Goal: Information Seeking & Learning: Learn about a topic

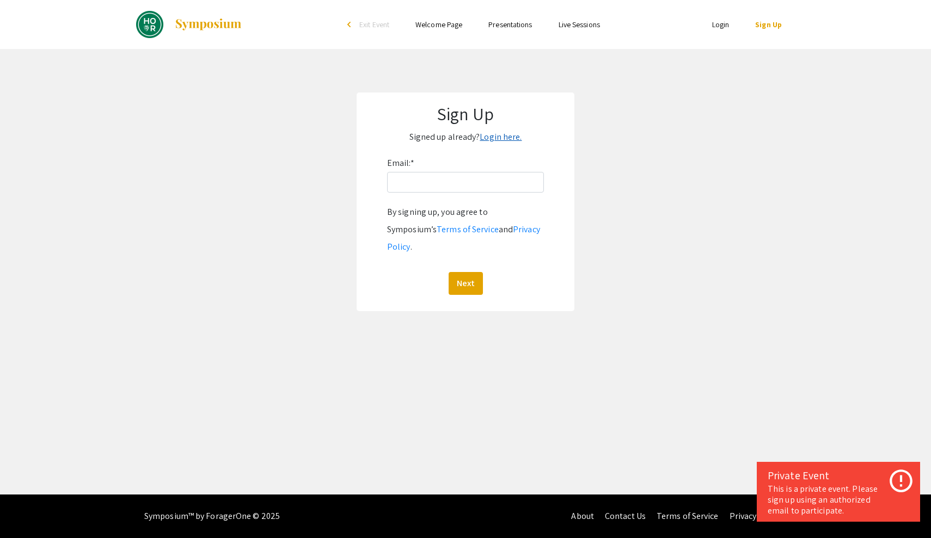
click at [507, 136] on link "Login here." at bounding box center [501, 136] width 42 height 11
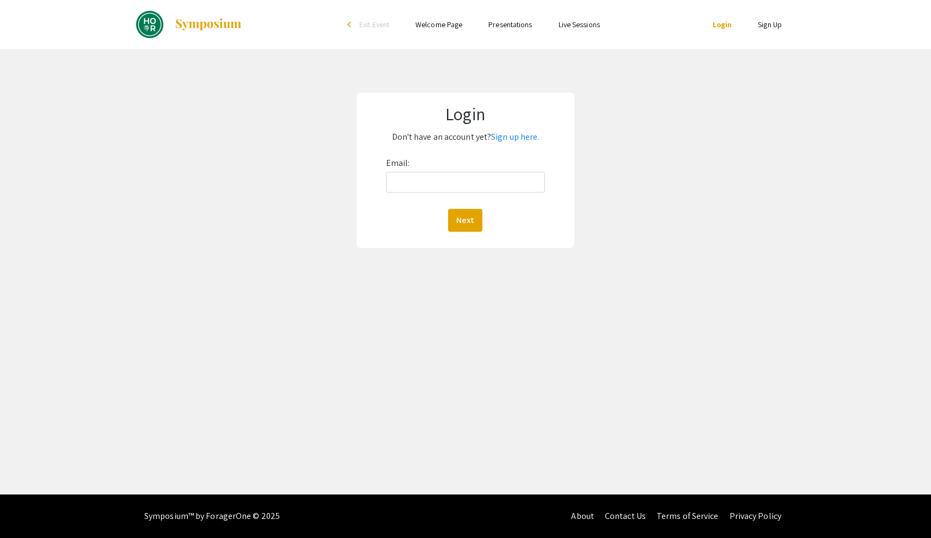
click at [774, 25] on link "Sign Up" at bounding box center [770, 25] width 24 height 10
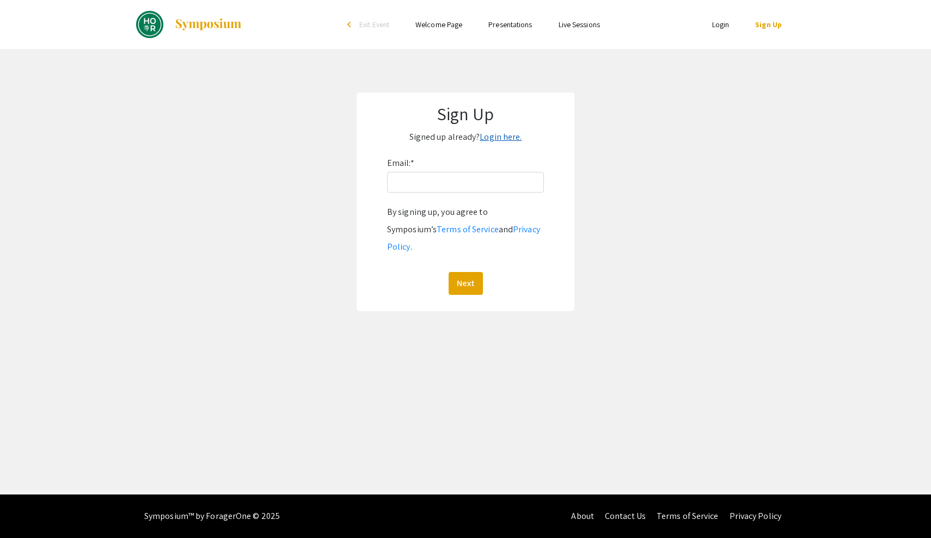
click at [500, 132] on link "Login here." at bounding box center [501, 136] width 42 height 11
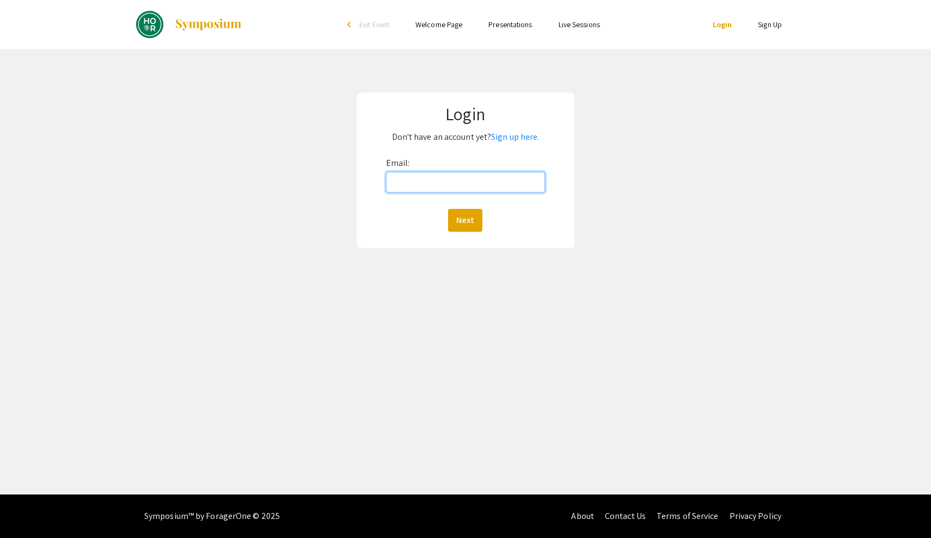
type input "h"
type input "vhari1@jh.edu"
click at [463, 215] on button "Next" at bounding box center [465, 220] width 34 height 23
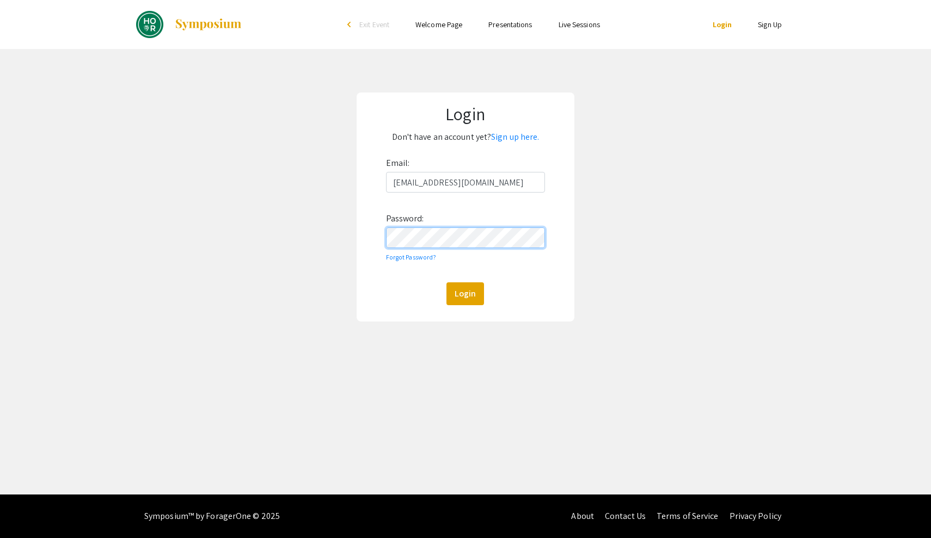
click at [465, 293] on button "Login" at bounding box center [465, 294] width 38 height 23
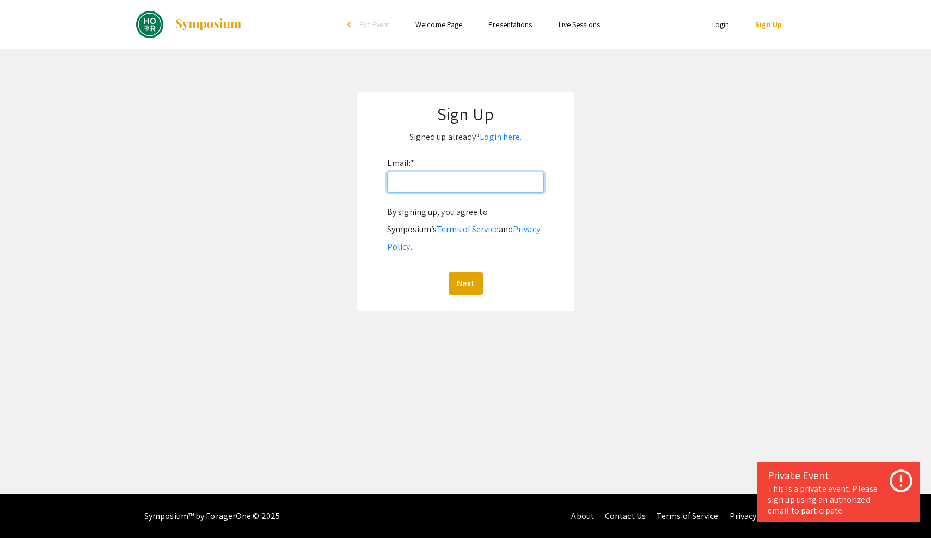
click at [476, 183] on input "Email: *" at bounding box center [465, 182] width 157 height 21
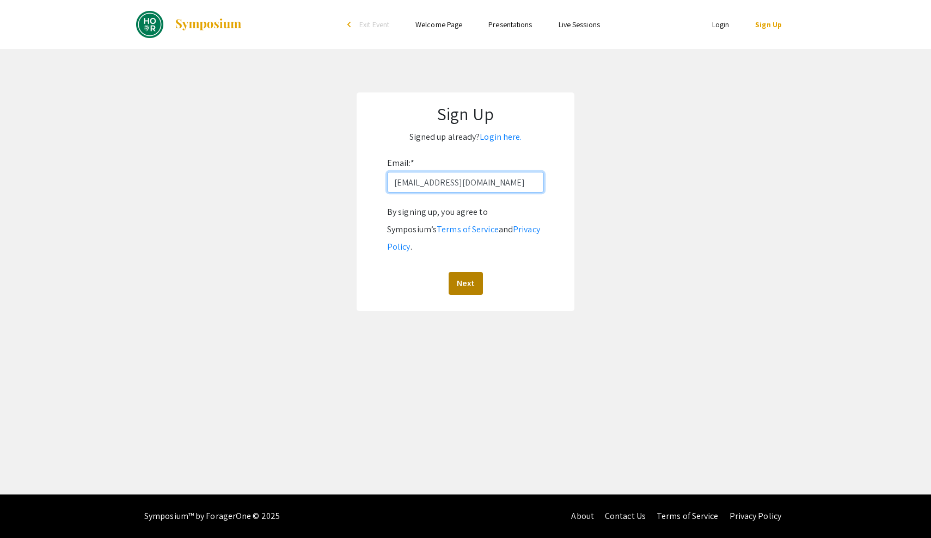
type input "vhari1@jh.edu"
click at [468, 272] on button "Next" at bounding box center [466, 283] width 34 height 23
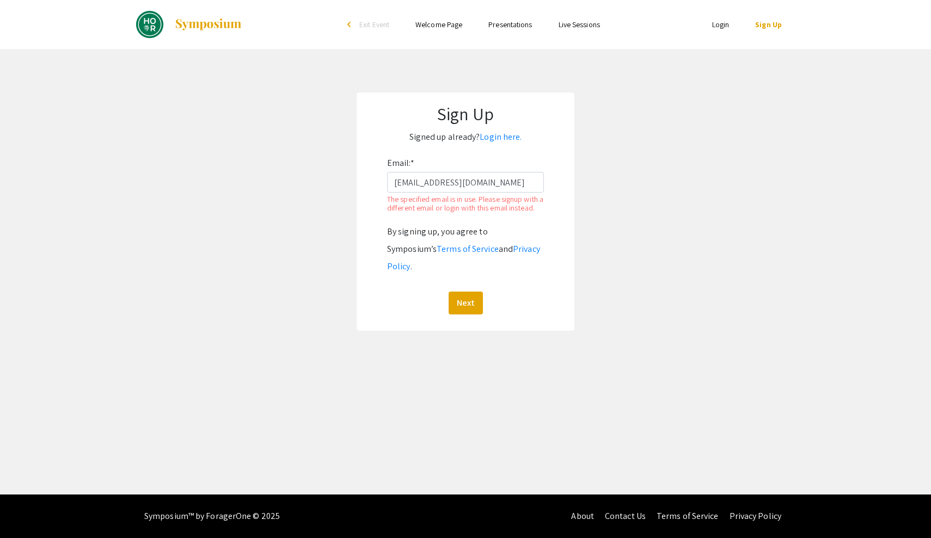
click at [712, 29] on li "Login" at bounding box center [721, 24] width 44 height 13
click at [727, 24] on link "Login" at bounding box center [720, 25] width 17 height 10
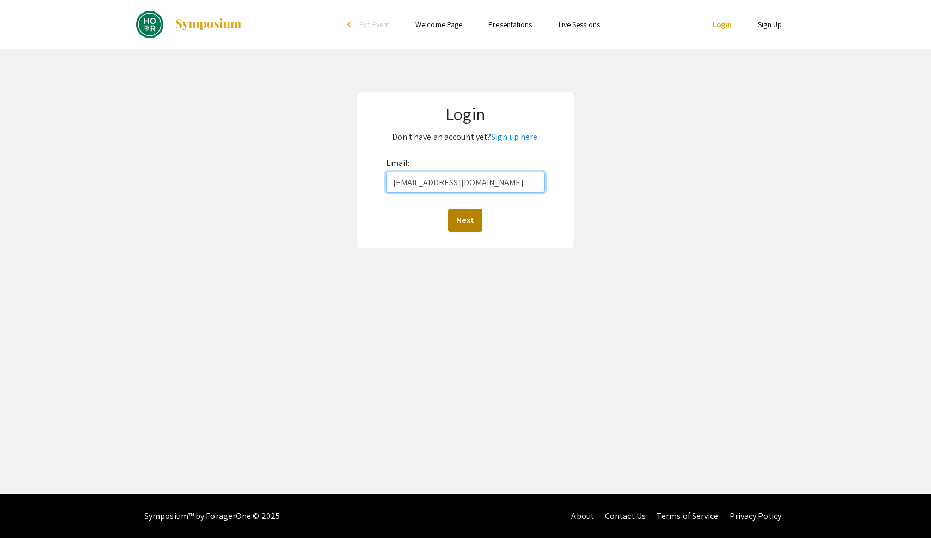
type input "vhari1@jh.edu"
click at [481, 228] on button "Next" at bounding box center [465, 220] width 34 height 23
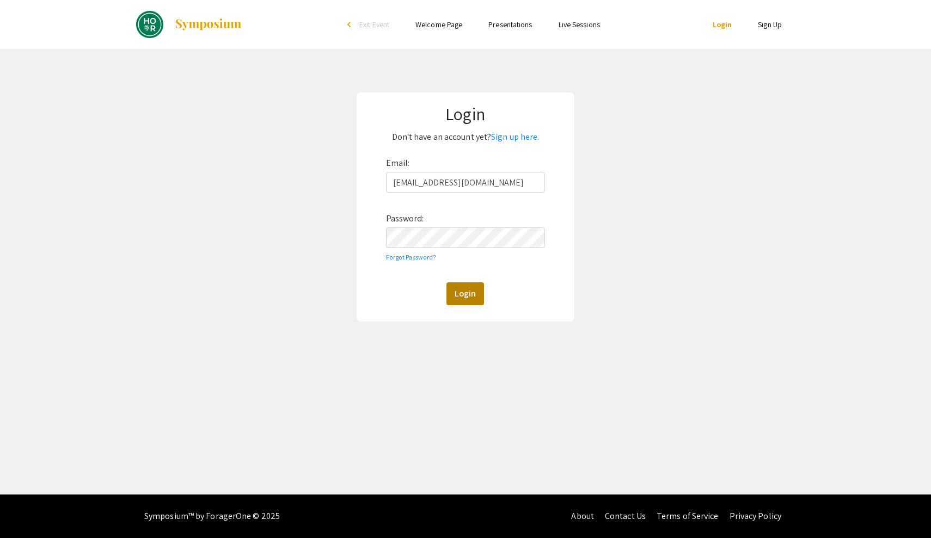
click at [468, 298] on button "Login" at bounding box center [465, 294] width 38 height 23
click at [465, 293] on button "Login" at bounding box center [465, 294] width 38 height 23
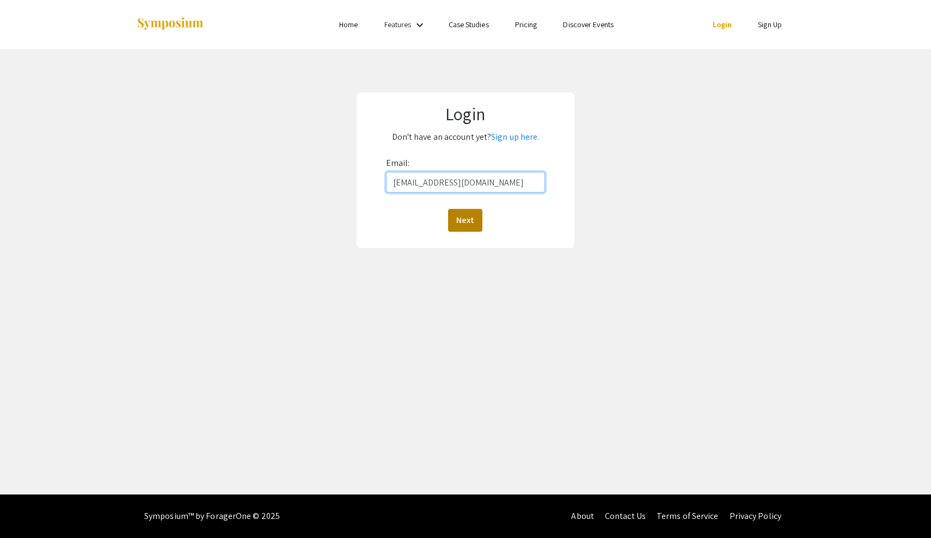
type input "vhari1@jh.edu"
click at [456, 230] on button "Next" at bounding box center [465, 220] width 34 height 23
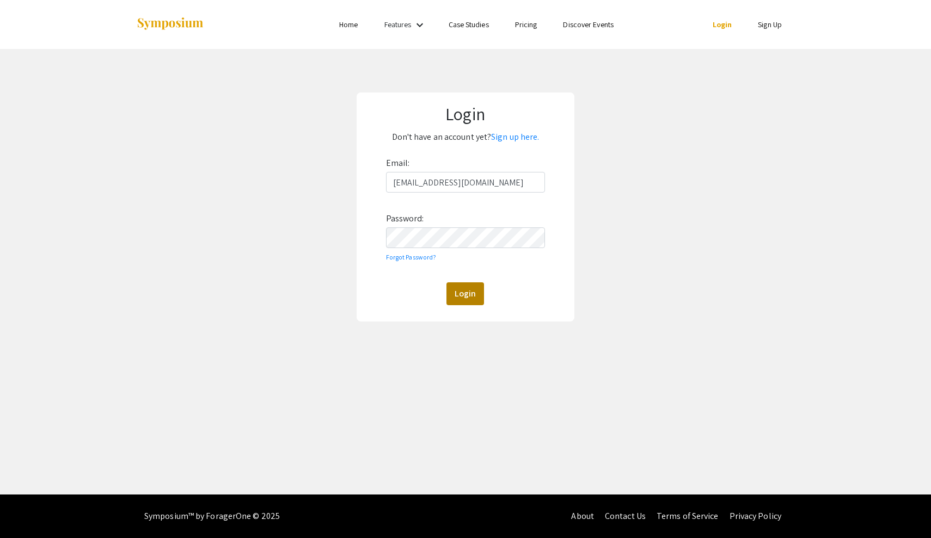
click at [464, 298] on button "Login" at bounding box center [465, 294] width 38 height 23
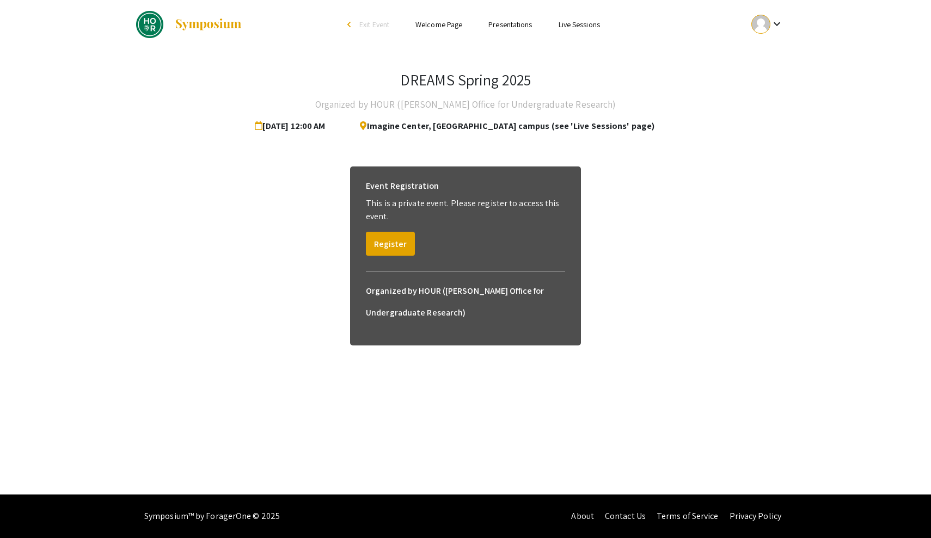
click at [506, 21] on link "Presentations" at bounding box center [510, 25] width 44 height 10
click at [517, 23] on link "Presentations" at bounding box center [510, 25] width 44 height 10
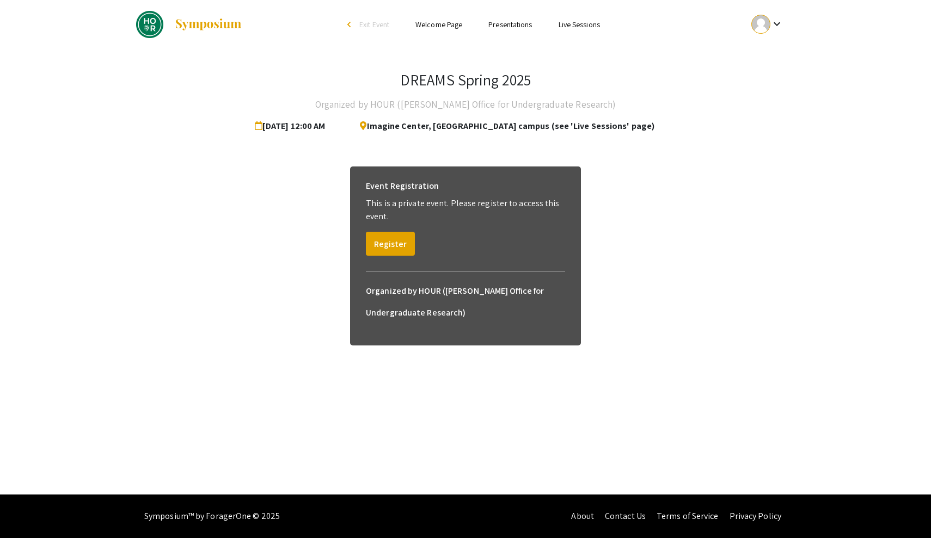
click at [599, 23] on link "Live Sessions" at bounding box center [579, 25] width 41 height 10
click at [440, 29] on link "Welcome Page" at bounding box center [438, 25] width 47 height 10
click at [404, 247] on button "Register" at bounding box center [390, 244] width 49 height 24
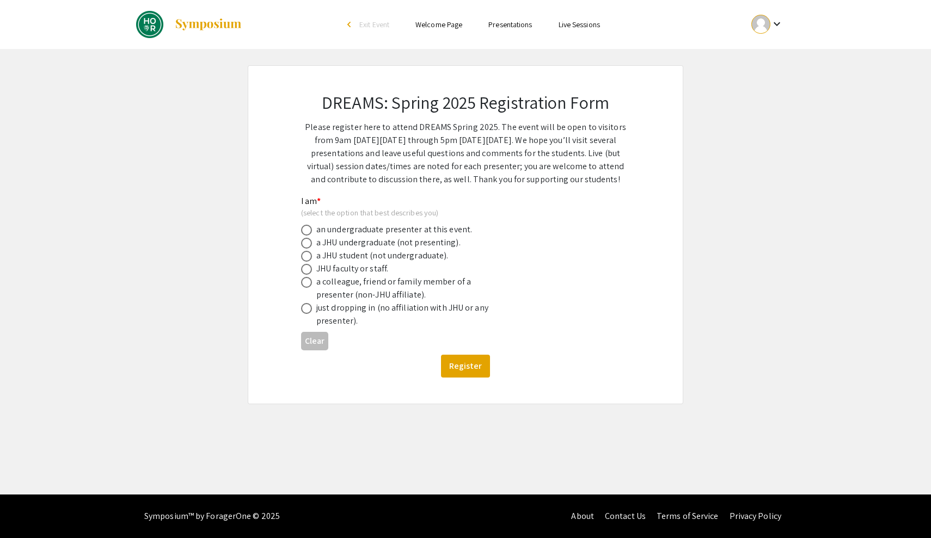
click at [513, 26] on link "Presentations" at bounding box center [510, 25] width 44 height 10
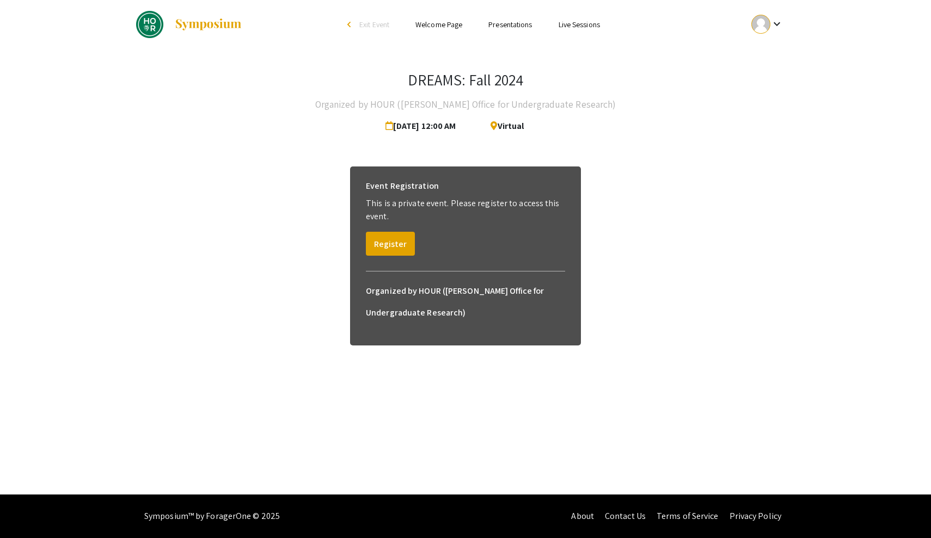
click at [519, 26] on link "Presentations" at bounding box center [510, 25] width 44 height 10
click at [582, 24] on link "Live Sessions" at bounding box center [579, 25] width 41 height 10
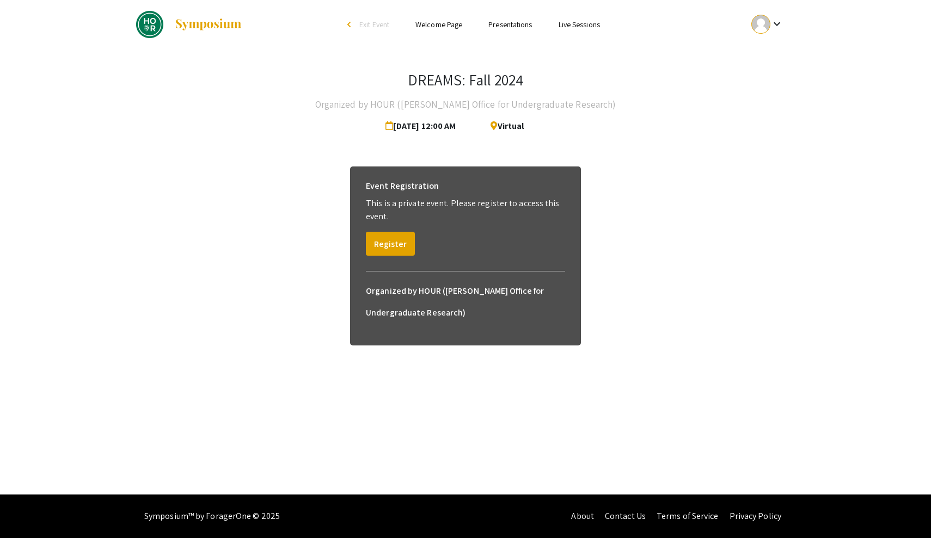
click at [582, 24] on link "Live Sessions" at bounding box center [579, 25] width 41 height 10
click at [452, 28] on link "Welcome Page" at bounding box center [438, 25] width 47 height 10
click at [446, 24] on link "Welcome Page" at bounding box center [438, 25] width 47 height 10
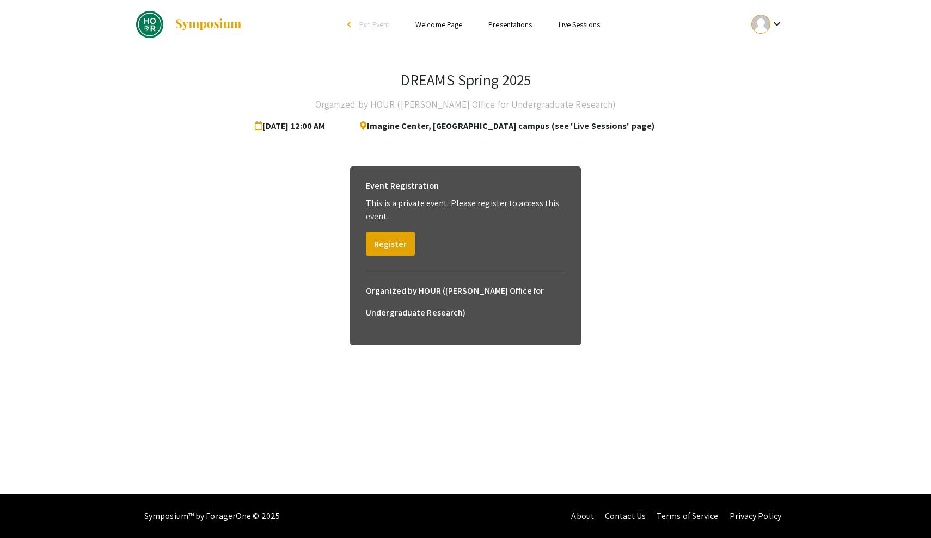
click at [446, 24] on link "Welcome Page" at bounding box center [438, 25] width 47 height 10
click at [523, 24] on link "Presentations" at bounding box center [510, 25] width 44 height 10
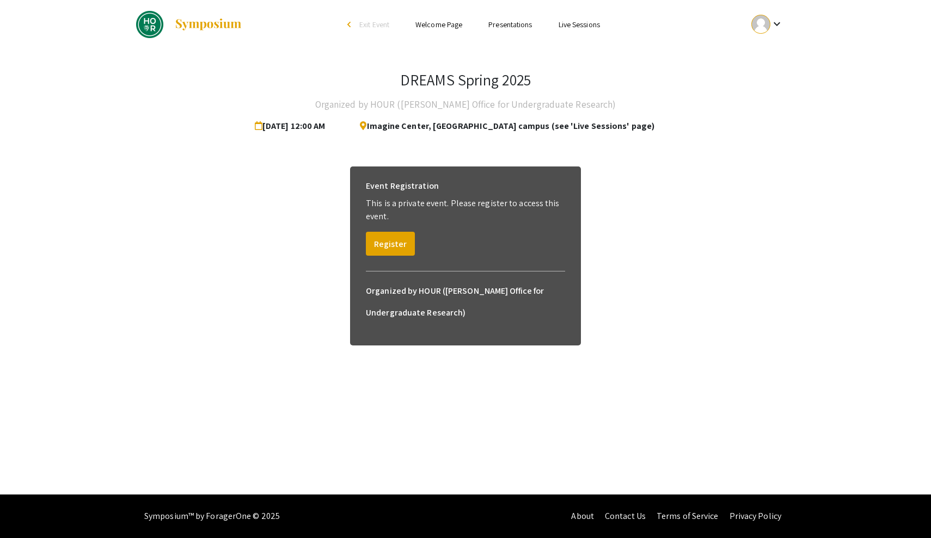
drag, startPoint x: 523, startPoint y: 24, endPoint x: 670, endPoint y: 115, distance: 173.3
click at [670, 115] on div "Skip navigation arrow_back_ios Exit Event Welcome Page Presentations Live Sessi…" at bounding box center [465, 247] width 931 height 495
click at [775, 28] on mat-icon "keyboard_arrow_down" at bounding box center [776, 23] width 13 height 13
click at [518, 30] on div at bounding box center [465, 269] width 931 height 538
click at [525, 20] on link "Presentations" at bounding box center [510, 25] width 44 height 10
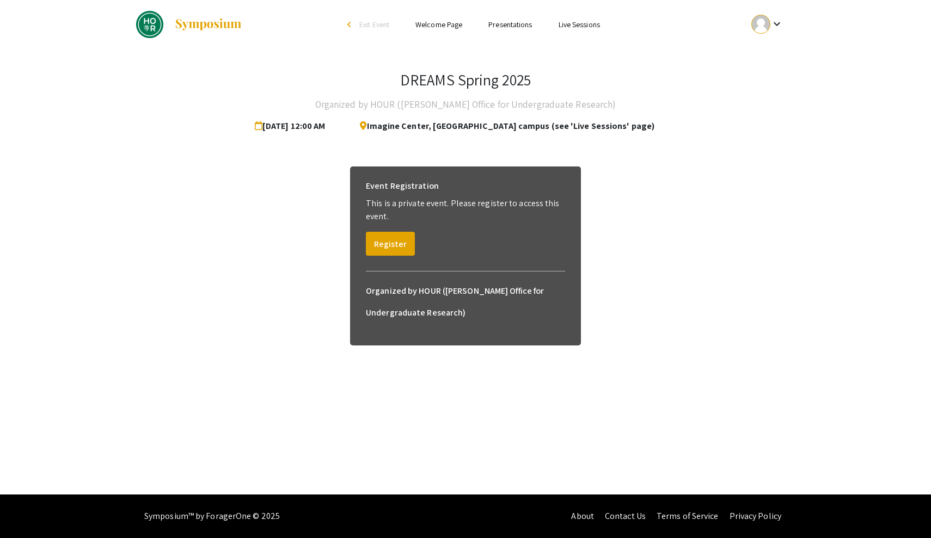
click at [525, 28] on link "Presentations" at bounding box center [510, 25] width 44 height 10
click at [590, 28] on link "Live Sessions" at bounding box center [579, 25] width 41 height 10
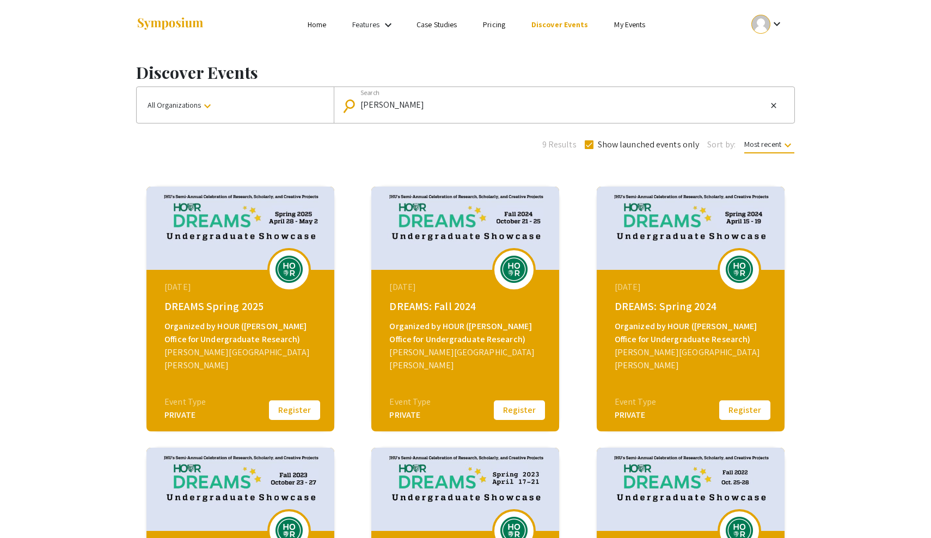
click at [232, 341] on div "Organized by HOUR (Hopkins Office for Undergraduate Research)" at bounding box center [241, 333] width 155 height 26
click at [508, 268] on img at bounding box center [514, 269] width 33 height 27
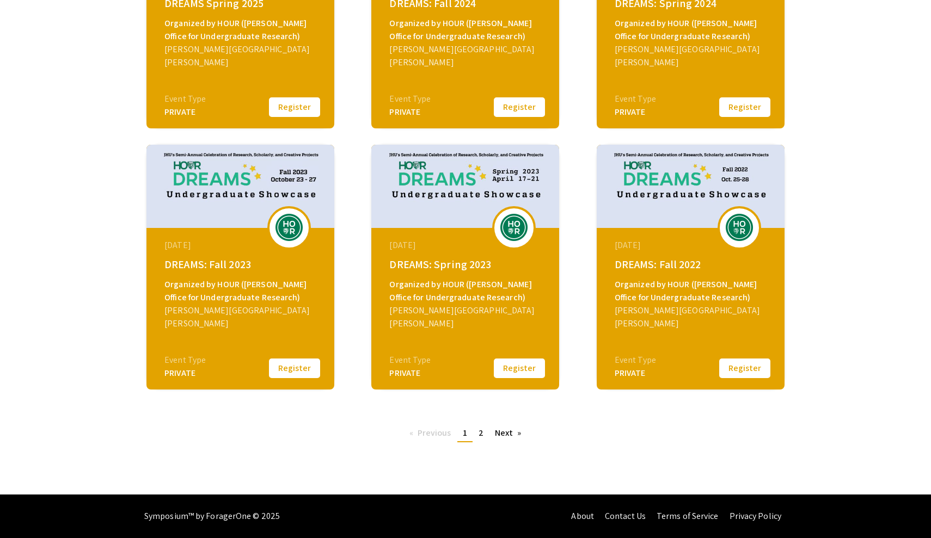
scroll to position [303, 0]
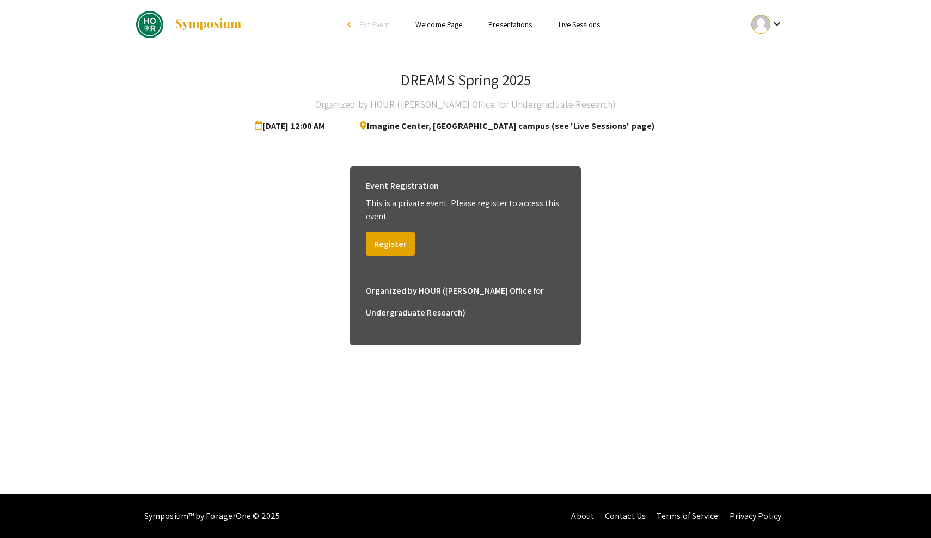
click at [520, 23] on link "Presentations" at bounding box center [510, 25] width 44 height 10
click at [594, 23] on link "Live Sessions" at bounding box center [579, 25] width 41 height 10
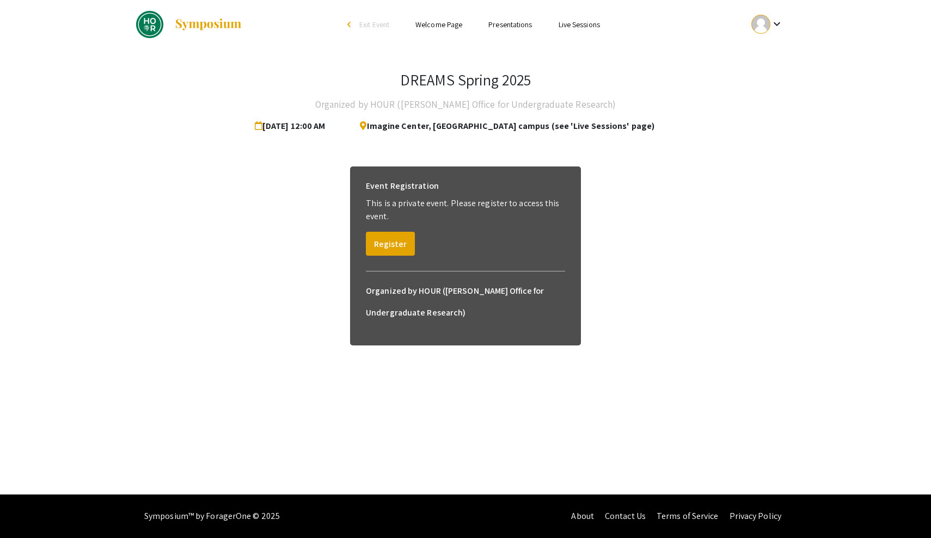
click at [594, 23] on link "Live Sessions" at bounding box center [579, 25] width 41 height 10
click at [399, 240] on button "Register" at bounding box center [390, 244] width 49 height 24
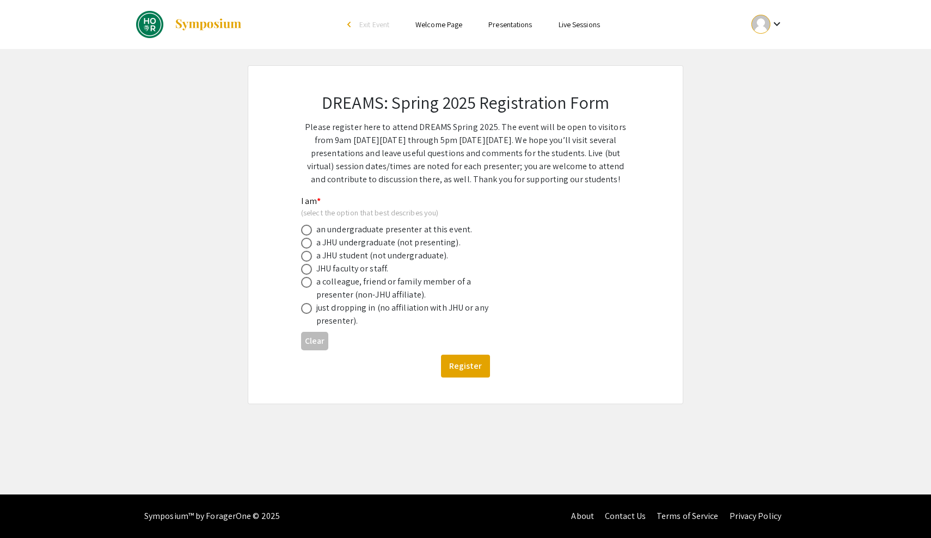
click at [306, 312] on span at bounding box center [306, 308] width 11 height 11
click at [306, 312] on input "radio" at bounding box center [306, 308] width 11 height 11
radio input "true"
click at [477, 367] on button "Register" at bounding box center [465, 366] width 49 height 23
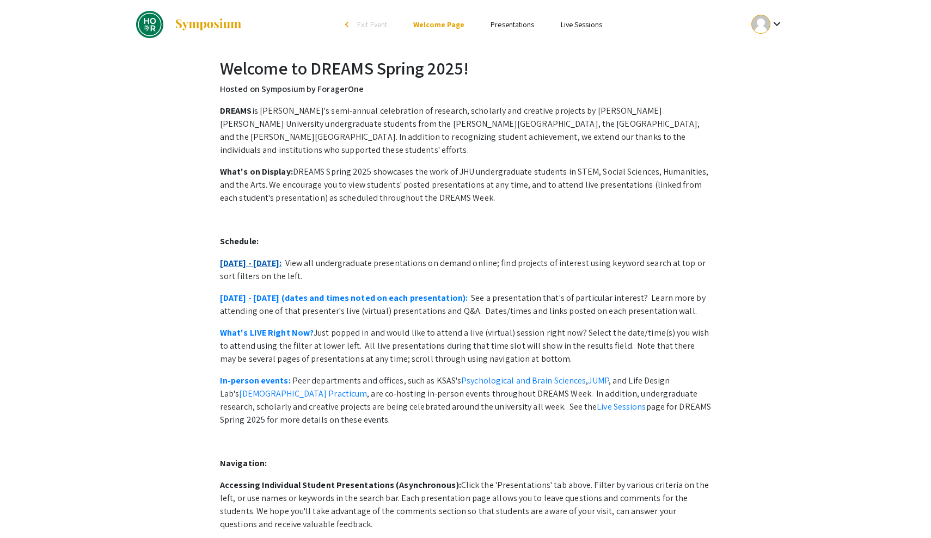
click at [256, 258] on link "April 28 - May 2:" at bounding box center [251, 262] width 62 height 11
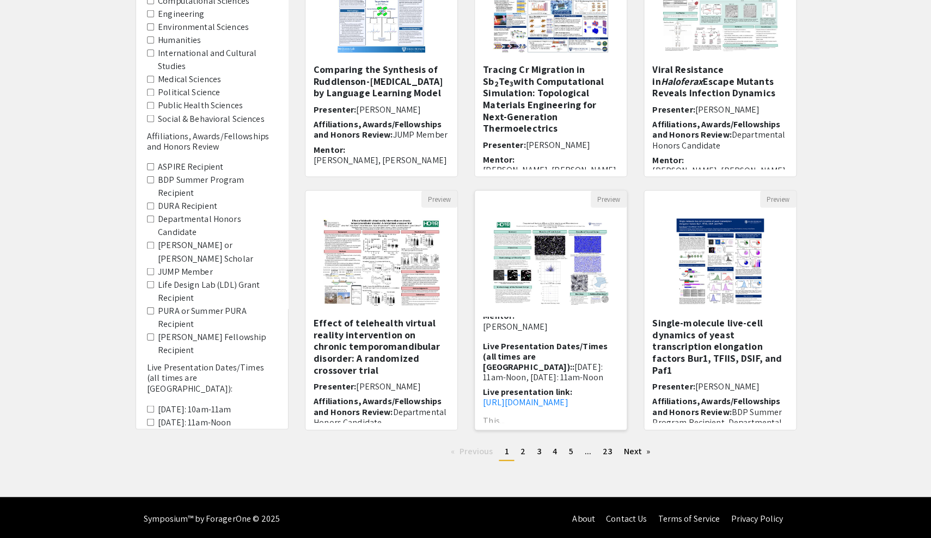
scroll to position [62, 0]
click at [525, 451] on link "page 2" at bounding box center [522, 452] width 16 height 16
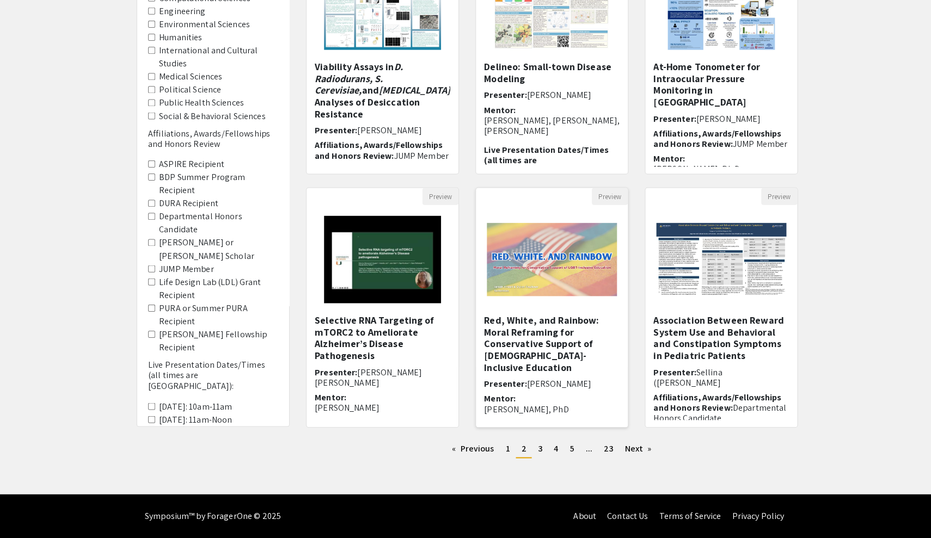
scroll to position [183, 0]
click at [539, 446] on span "3" at bounding box center [538, 449] width 4 height 11
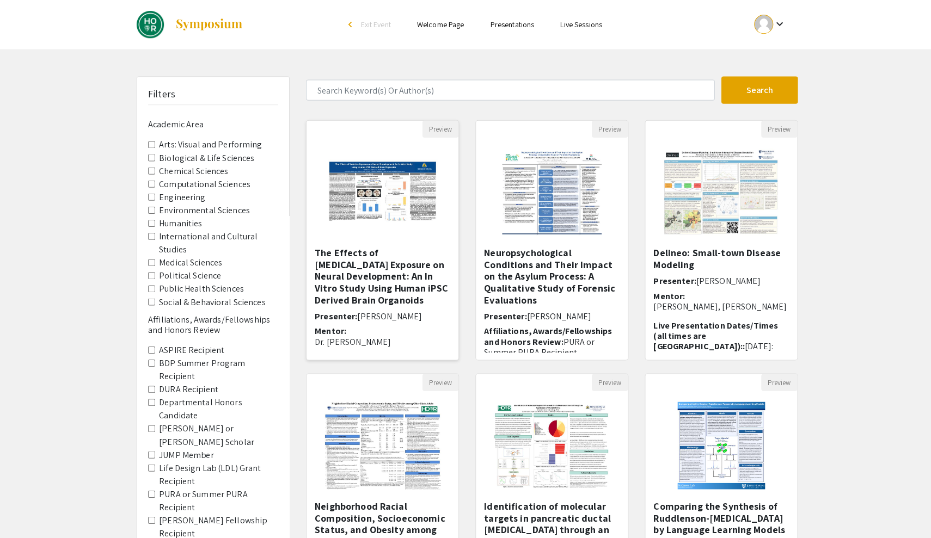
click at [385, 214] on img "Open Presentation <p>The Effects of Sedative Exposure on Neural Development: An…" at bounding box center [381, 191] width 134 height 109
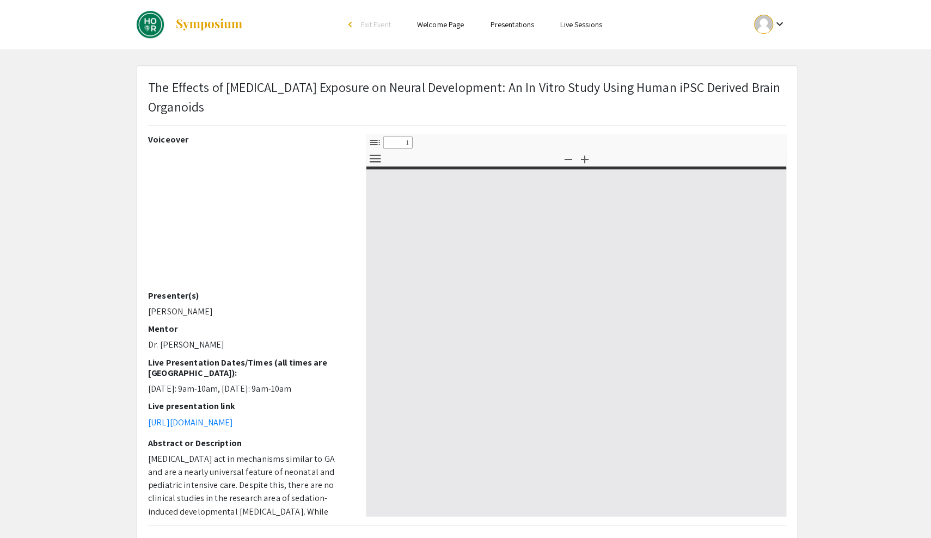
select select "custom"
type input "0"
select select "custom"
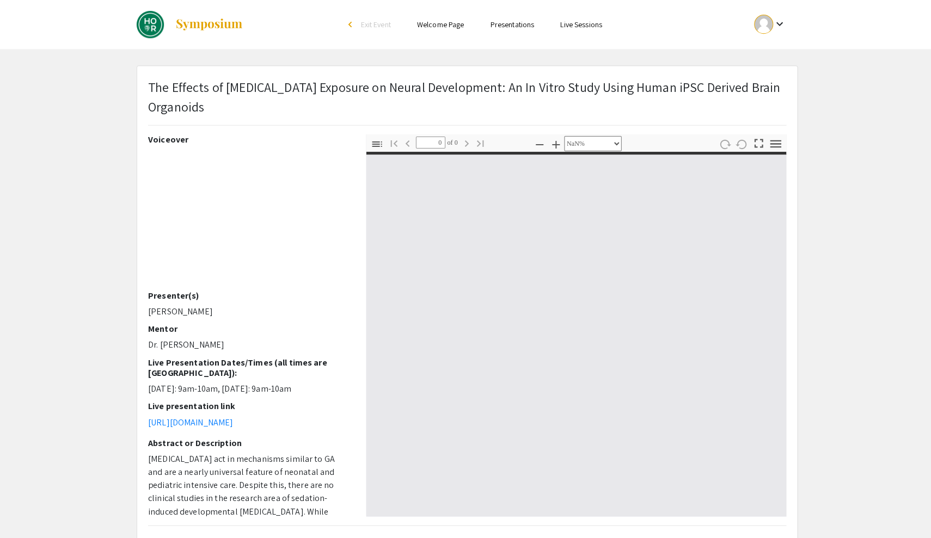
type input "1"
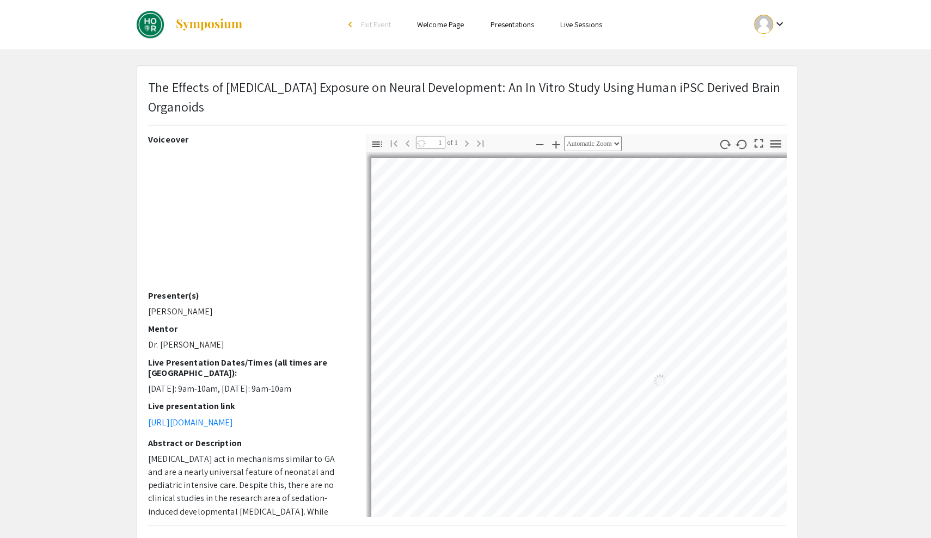
select select "auto"
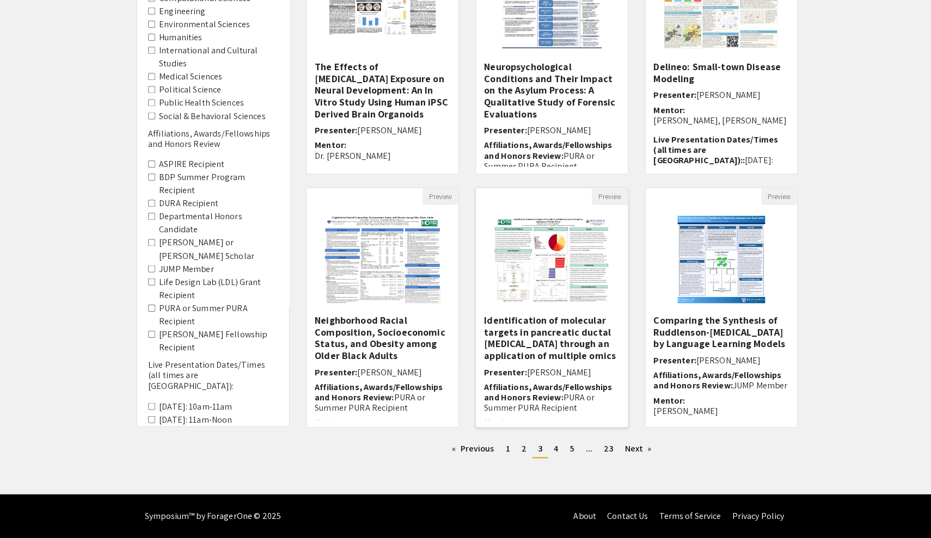
scroll to position [183, 0]
click at [557, 442] on link "page 4" at bounding box center [554, 450] width 15 height 16
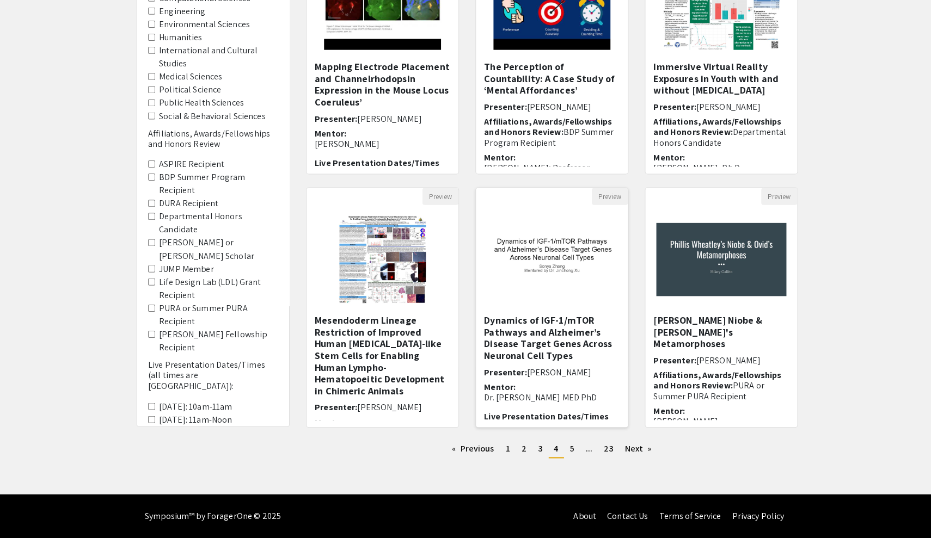
scroll to position [183, 0]
click at [566, 449] on link "page 5" at bounding box center [569, 450] width 15 height 16
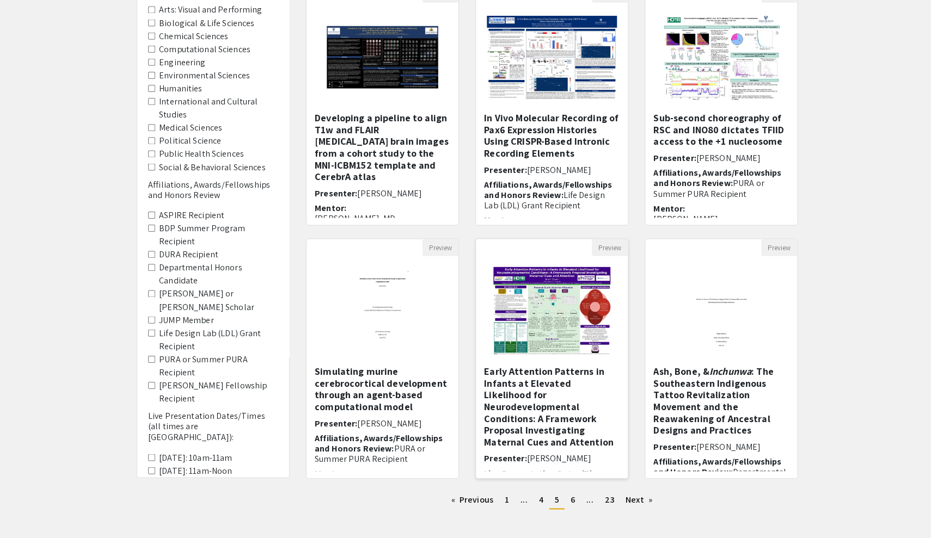
scroll to position [144, 0]
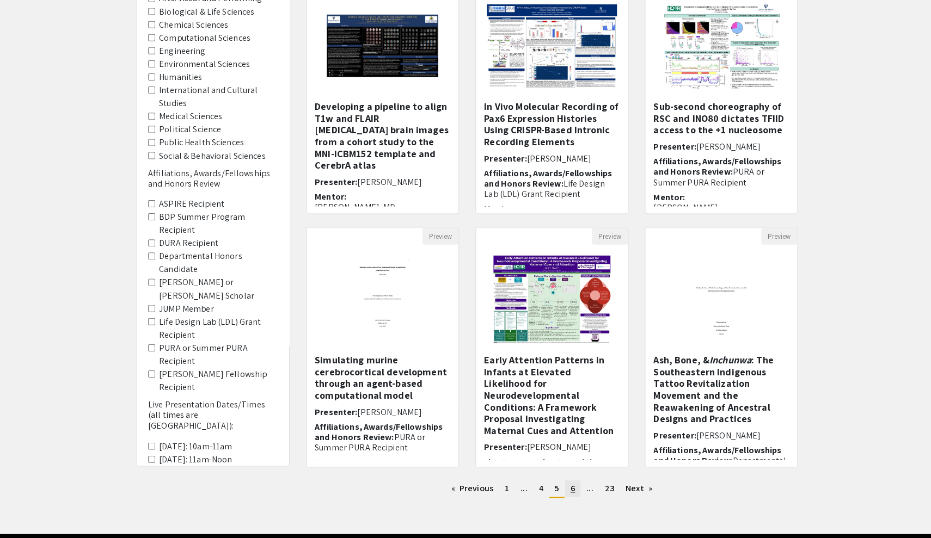
click at [565, 490] on link "page 6" at bounding box center [570, 489] width 15 height 16
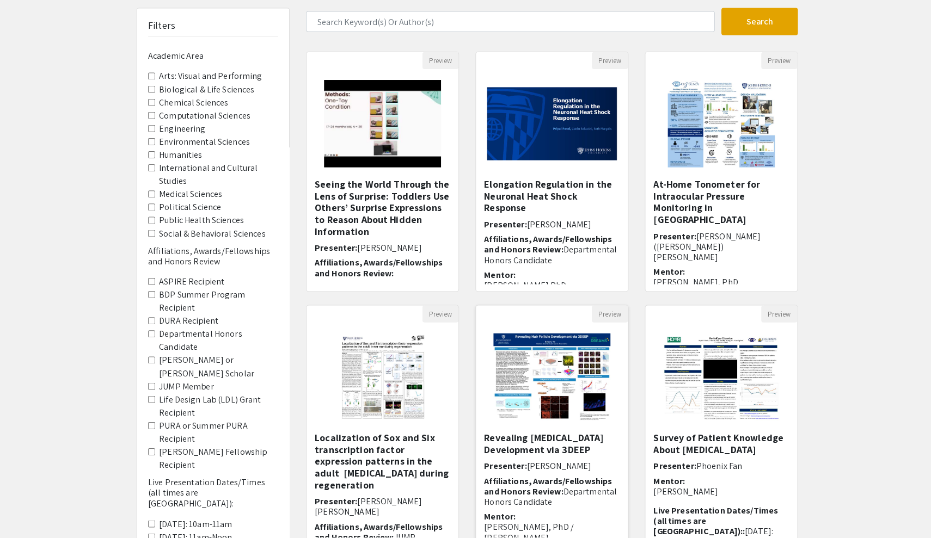
scroll to position [173, 0]
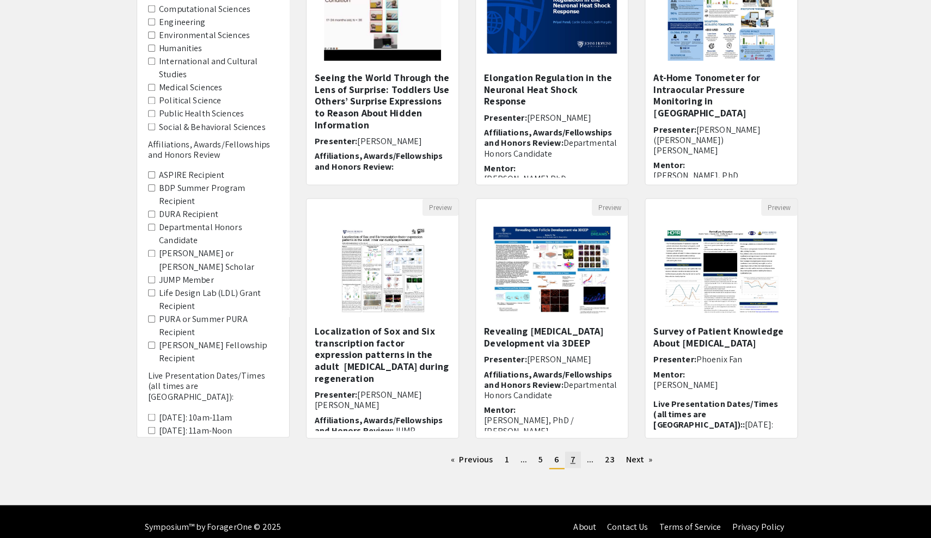
click at [574, 461] on link "page 7" at bounding box center [571, 460] width 16 height 16
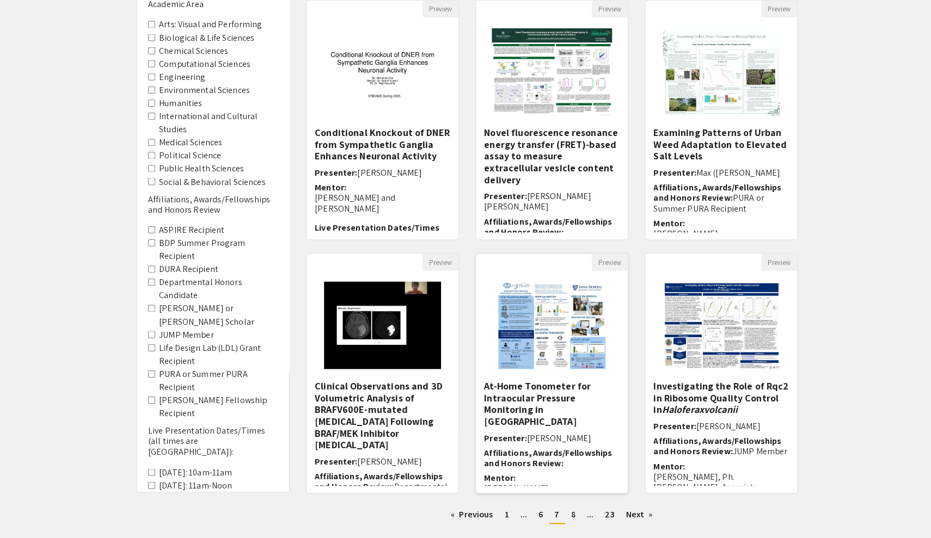
scroll to position [120, 0]
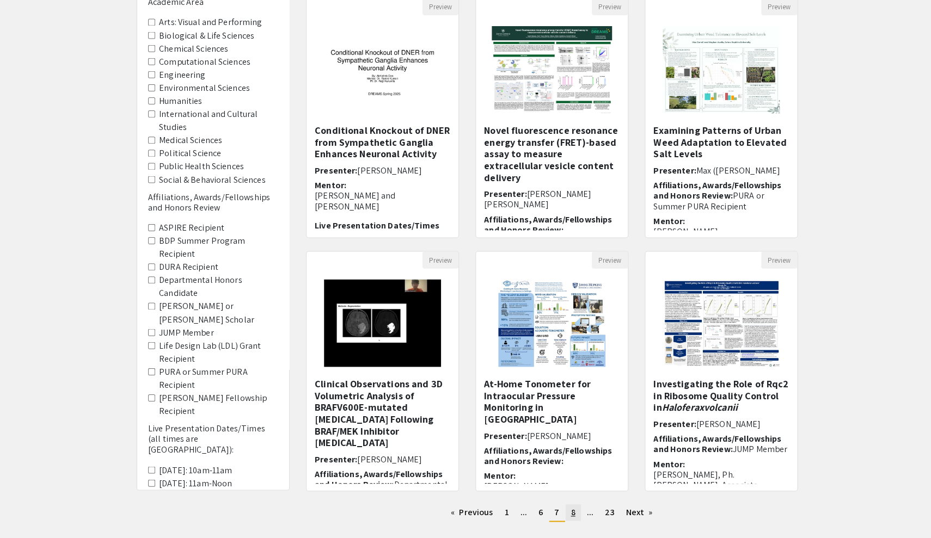
click at [573, 506] on link "page 8" at bounding box center [570, 513] width 15 height 16
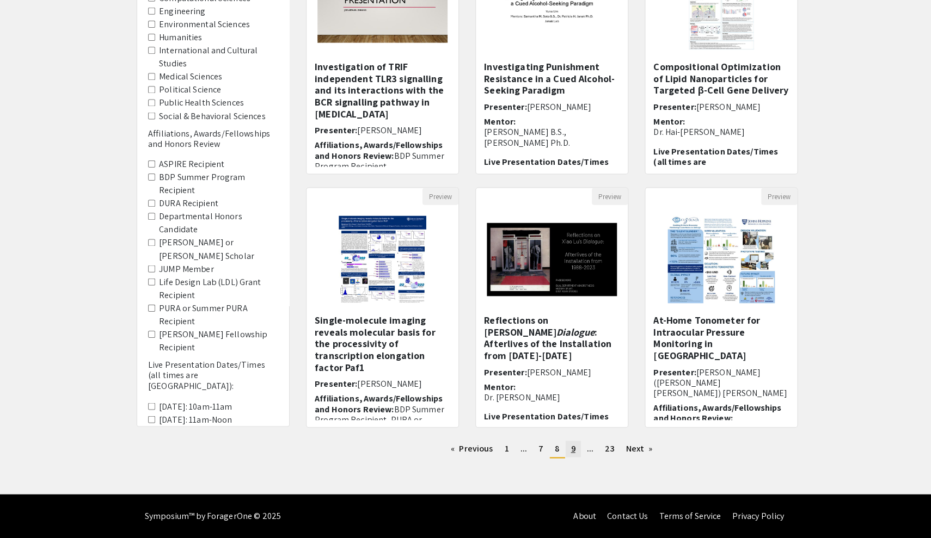
scroll to position [183, 0]
click at [575, 452] on link "page 9" at bounding box center [570, 450] width 15 height 16
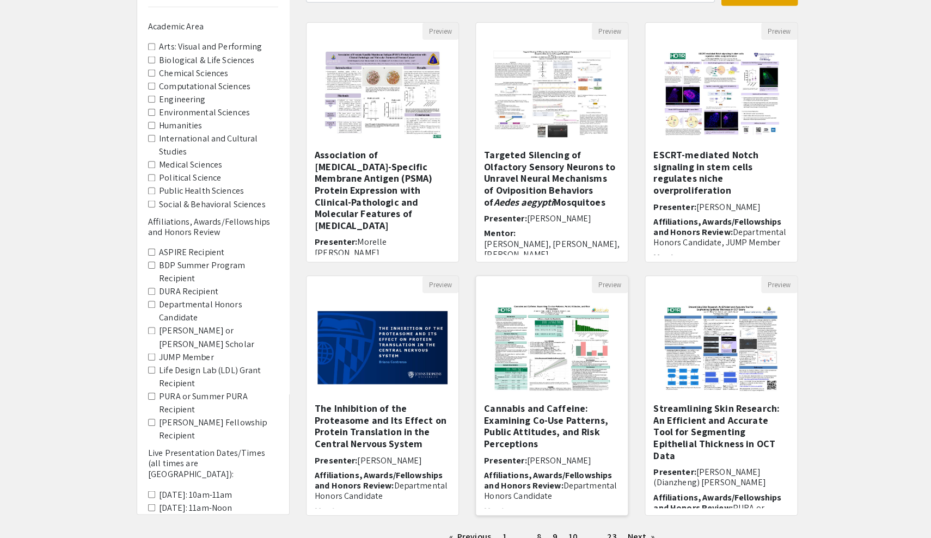
scroll to position [165, 0]
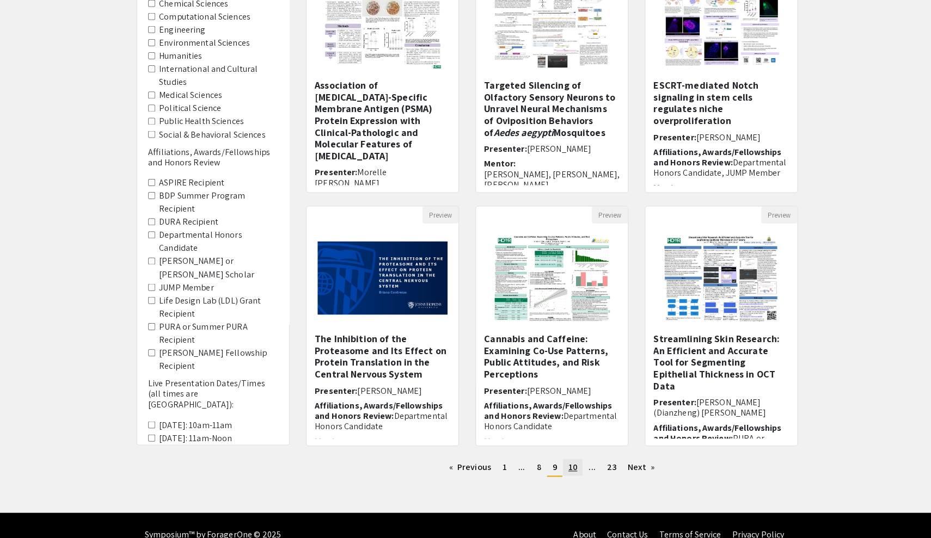
click at [570, 463] on span "10" at bounding box center [570, 467] width 9 height 11
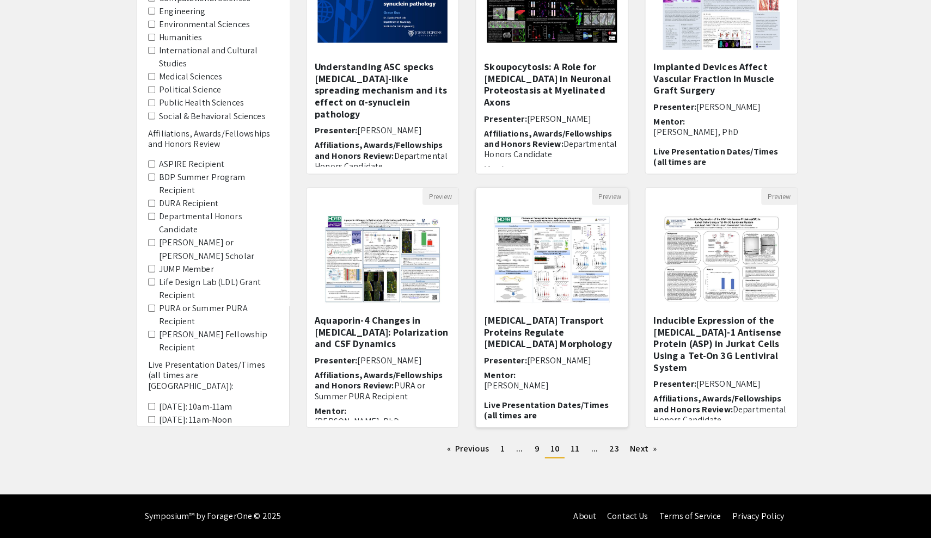
scroll to position [183, 0]
click at [561, 447] on li "You're on page 10" at bounding box center [553, 450] width 20 height 17
click at [572, 446] on span "11" at bounding box center [572, 449] width 9 height 11
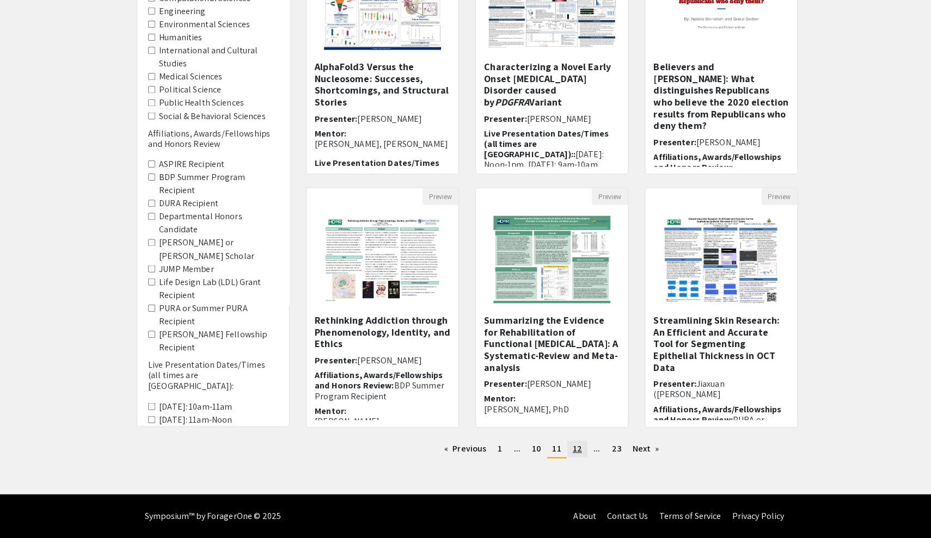
scroll to position [183, 0]
click at [579, 449] on span "12" at bounding box center [575, 449] width 9 height 11
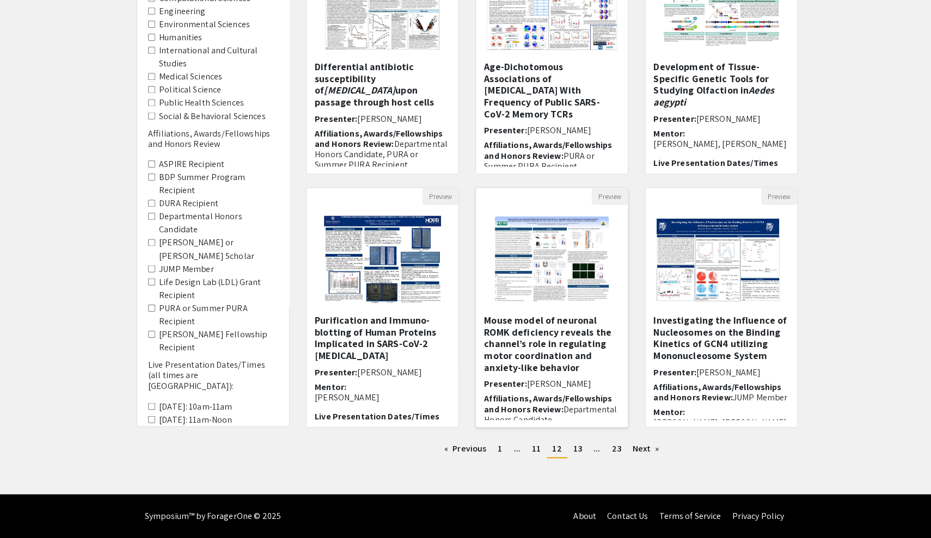
scroll to position [183, 0]
click at [580, 448] on link "page 13" at bounding box center [576, 450] width 20 height 16
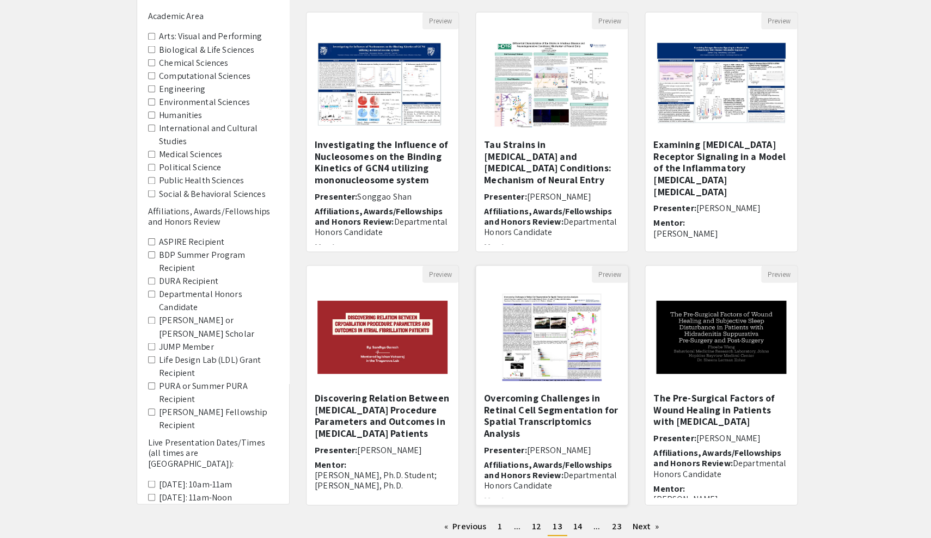
scroll to position [183, 0]
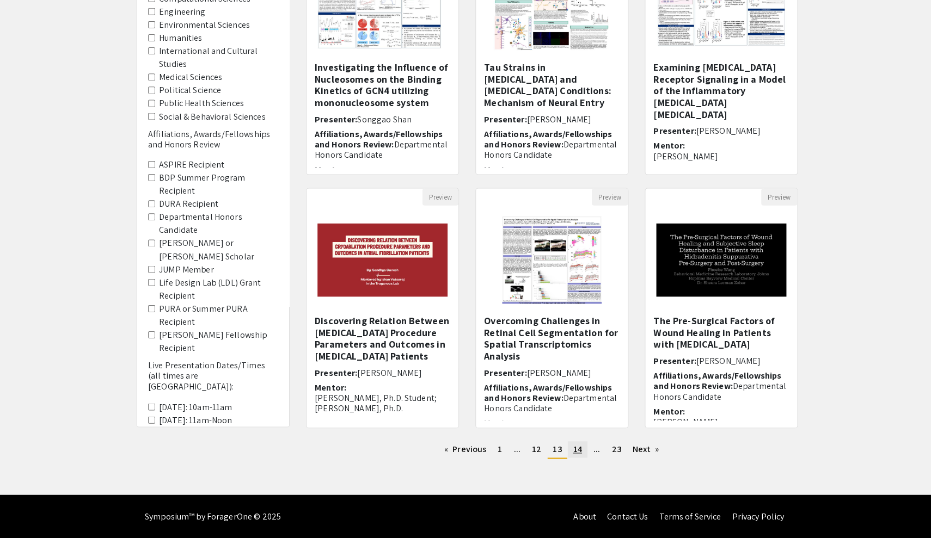
click at [576, 446] on span "14" at bounding box center [575, 449] width 9 height 11
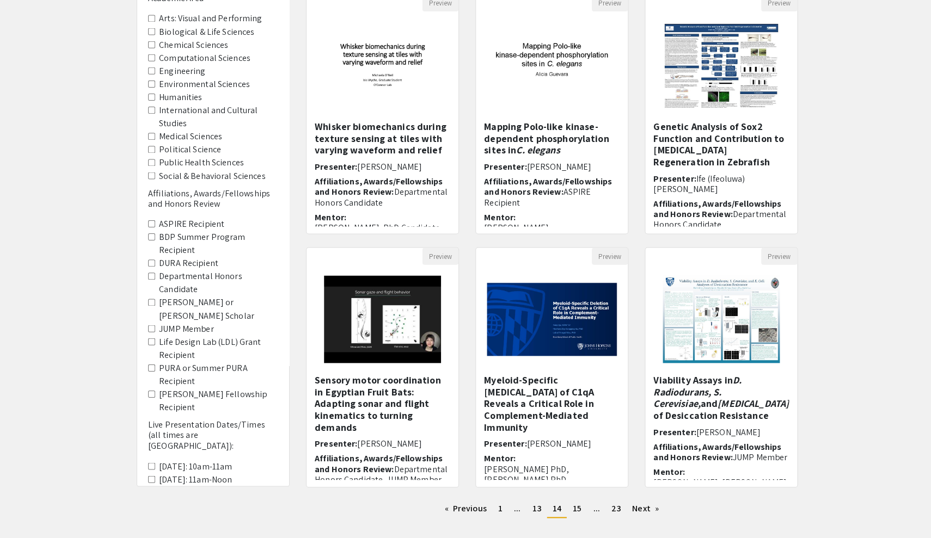
scroll to position [125, 0]
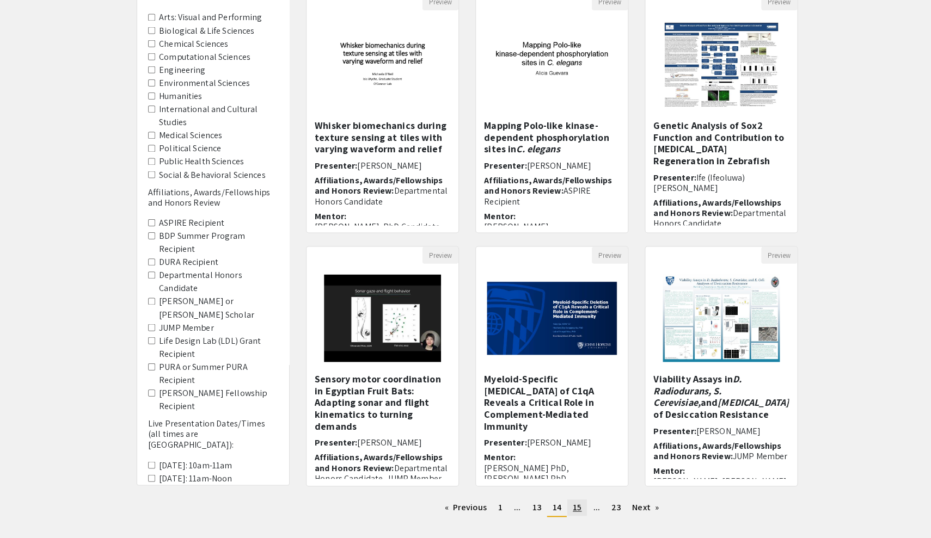
click at [571, 505] on span "15" at bounding box center [575, 507] width 9 height 11
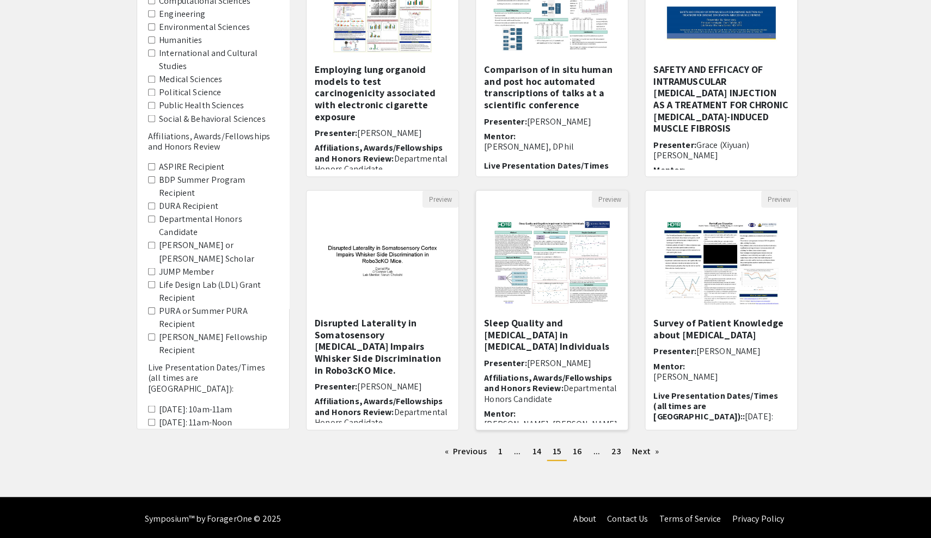
scroll to position [182, 0]
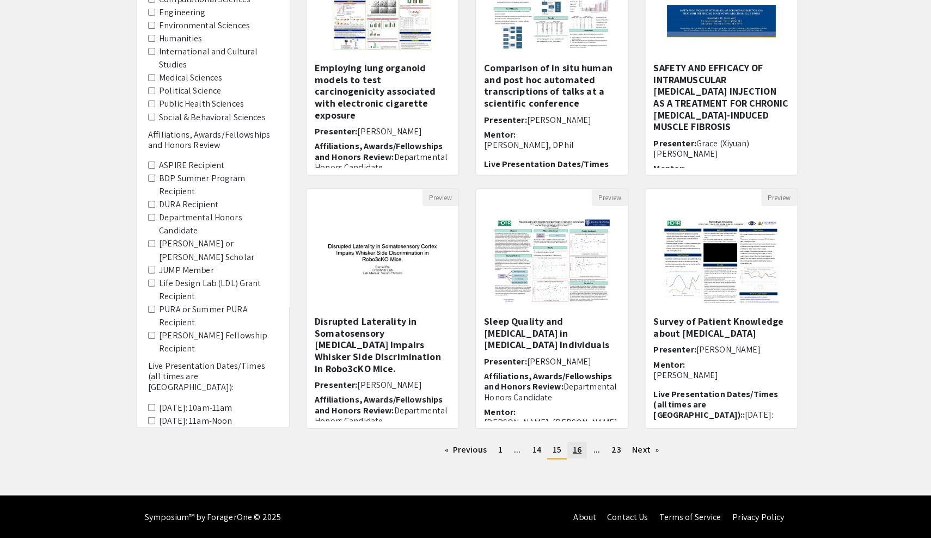
click at [569, 446] on link "page 16" at bounding box center [575, 451] width 20 height 16
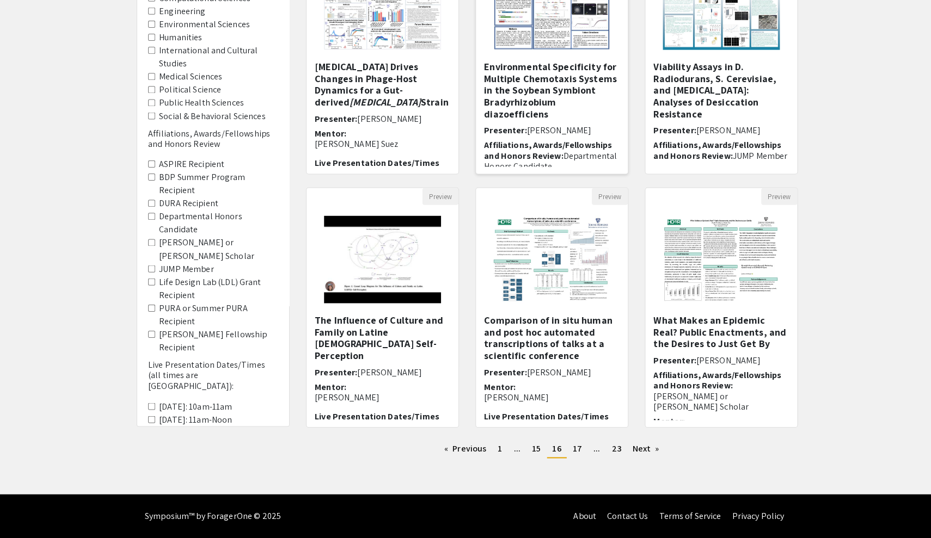
scroll to position [183, 0]
click at [572, 451] on span "17" at bounding box center [575, 449] width 9 height 11
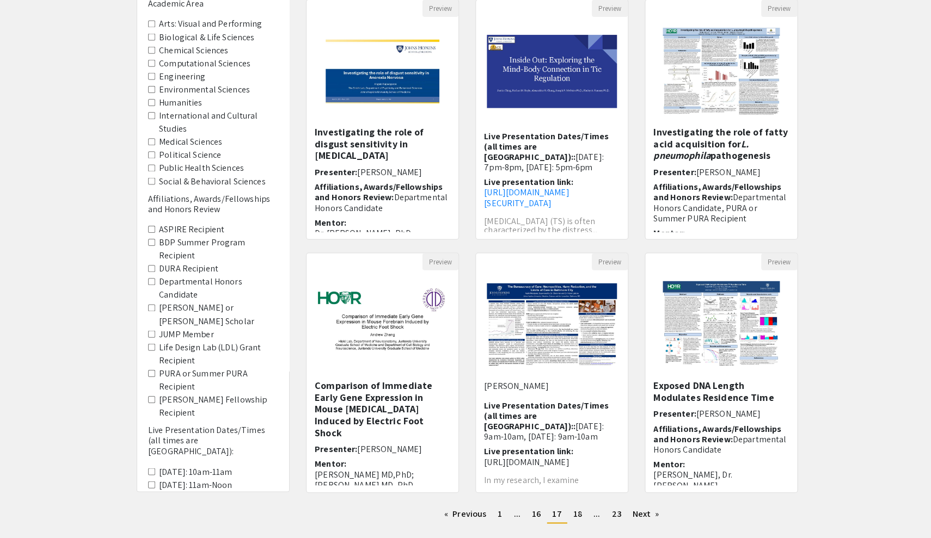
scroll to position [125, 0]
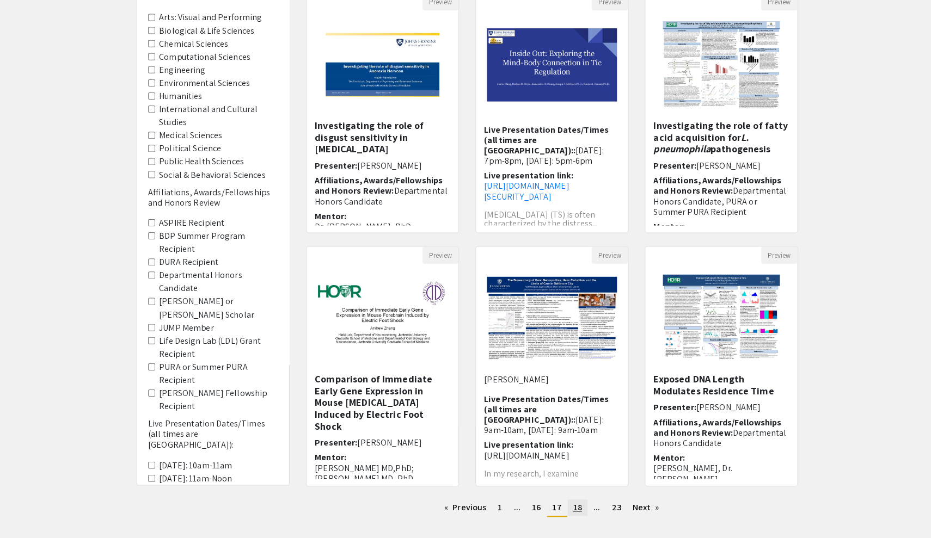
click at [574, 506] on span "18" at bounding box center [575, 507] width 9 height 11
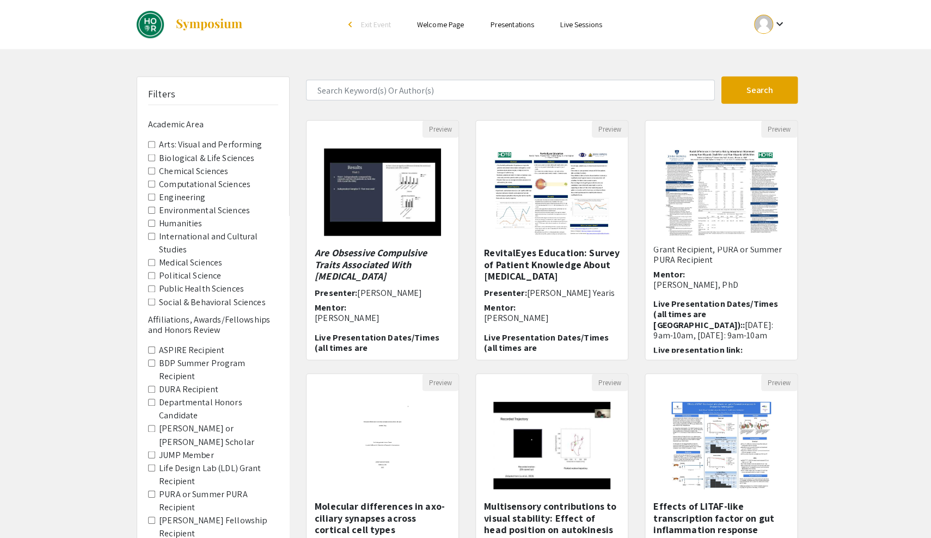
scroll to position [145, 0]
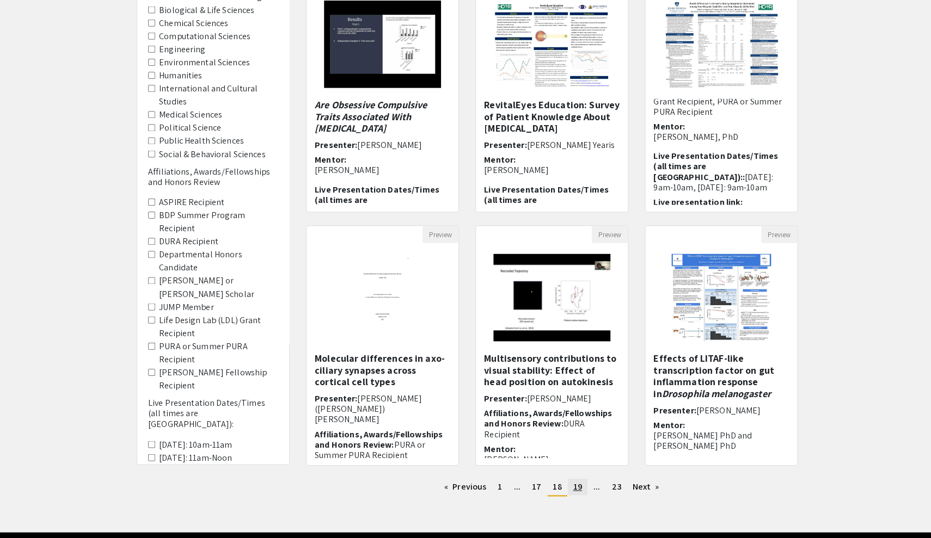
click at [582, 485] on link "page 19" at bounding box center [576, 488] width 20 height 16
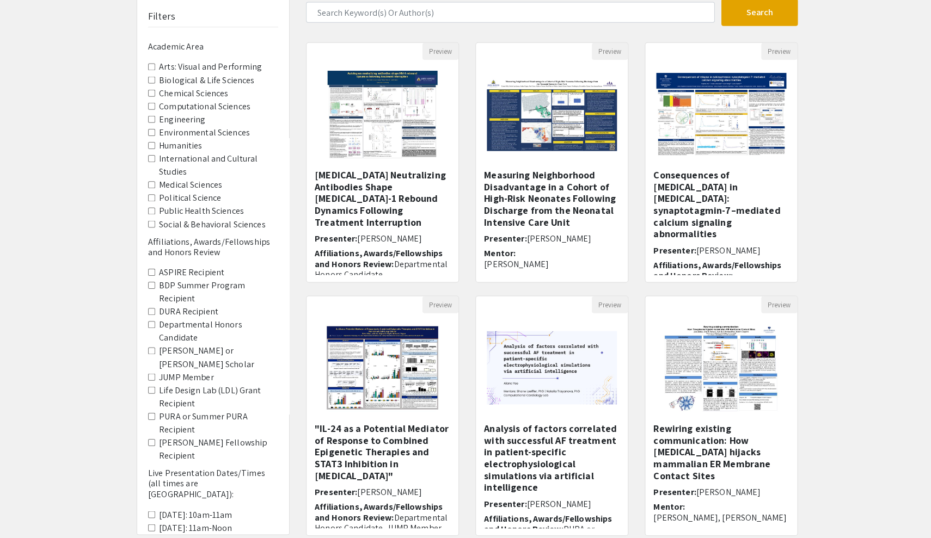
scroll to position [171, 0]
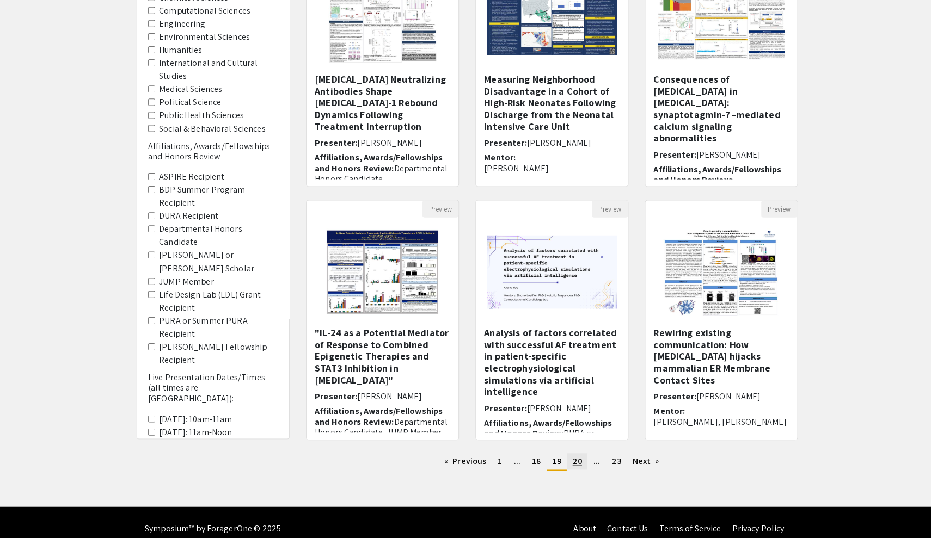
click at [576, 454] on link "page 20" at bounding box center [575, 462] width 20 height 16
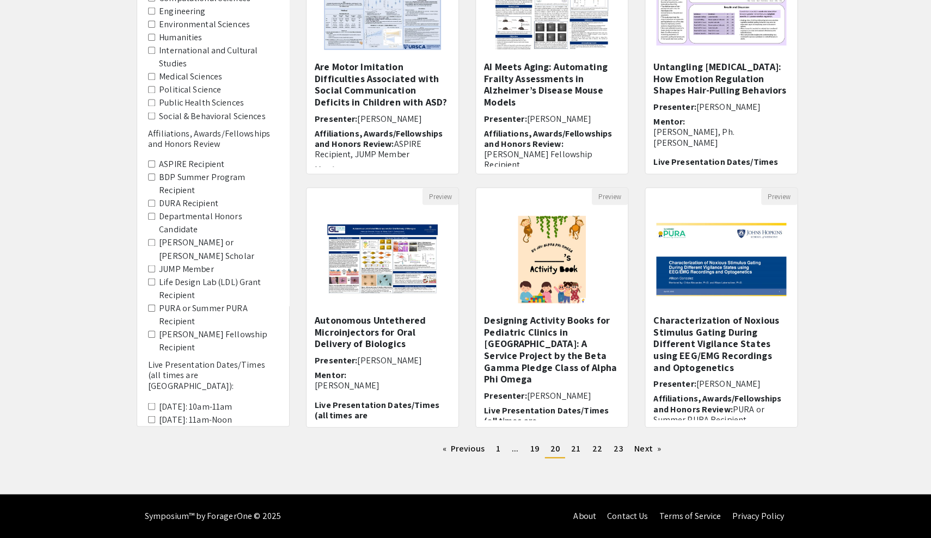
scroll to position [183, 0]
click at [574, 447] on span "21" at bounding box center [573, 449] width 9 height 11
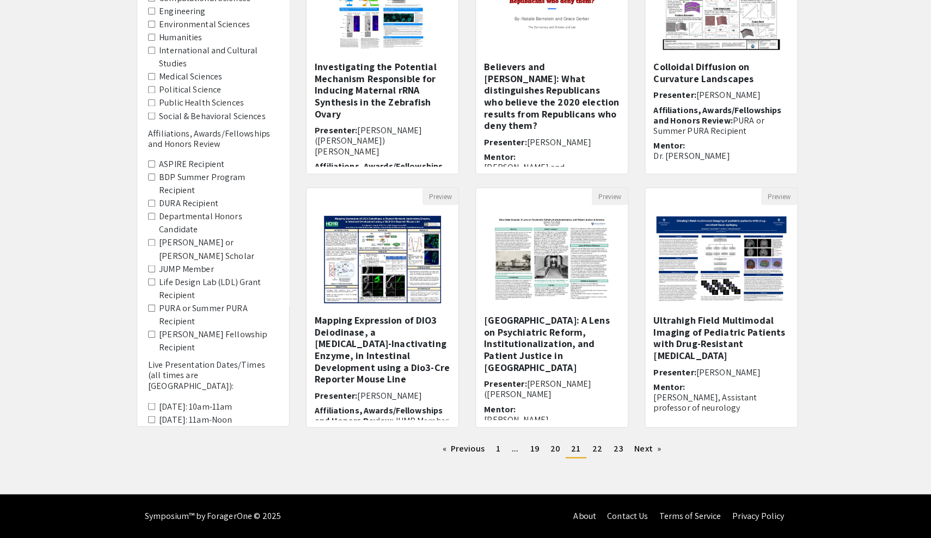
scroll to position [183, 0]
click at [592, 449] on span "22" at bounding box center [595, 449] width 10 height 11
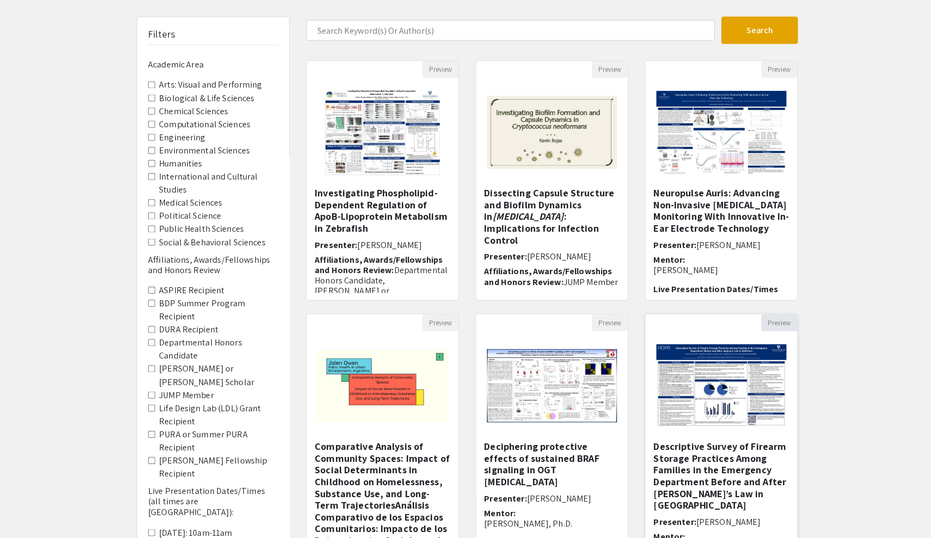
scroll to position [120, 0]
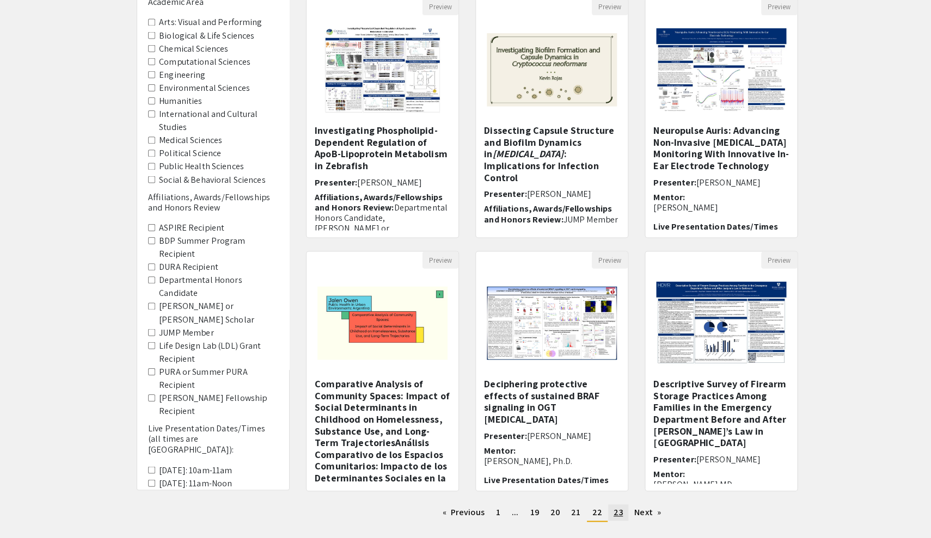
click at [614, 511] on span "23" at bounding box center [615, 512] width 9 height 11
